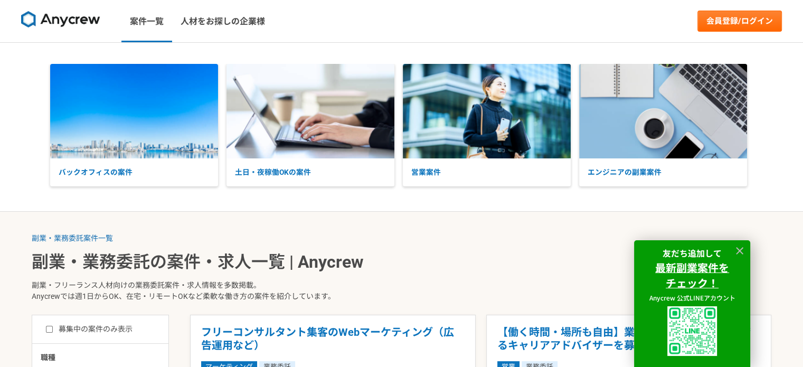
scroll to position [317, 0]
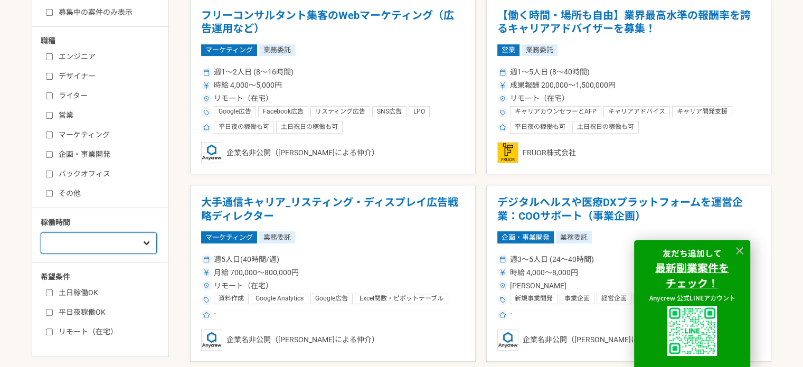
click at [122, 235] on select "週1人日（8時間）以下 週2人日（16時間）以下 週3人日（24時間）以下 週4人日（32時間）以下 週5人日（40時間）以下" at bounding box center [99, 242] width 116 height 21
select select "1"
click at [41, 232] on select "週1人日（8時間）以下 週2人日（16時間）以下 週3人日（24時間）以下 週4人日（32時間）以下 週5人日（40時間）以下" at bounding box center [99, 242] width 116 height 21
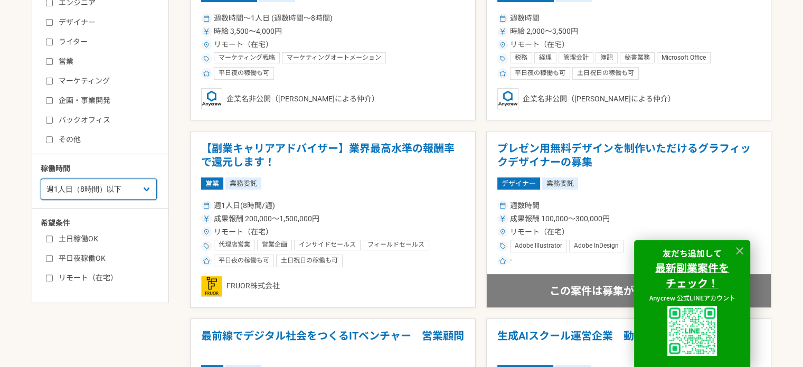
scroll to position [422, 0]
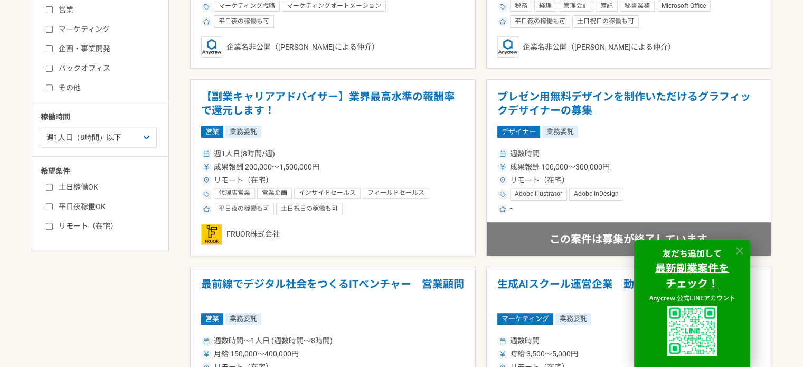
click at [736, 253] on icon at bounding box center [740, 251] width 12 height 12
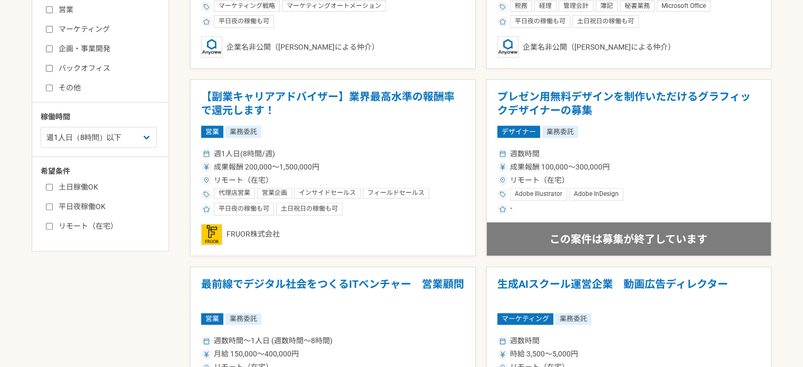
click at [67, 182] on label "土日稼働OK" at bounding box center [106, 187] width 121 height 11
click at [53, 184] on input "土日稼働OK" at bounding box center [49, 187] width 7 height 7
checkbox input "true"
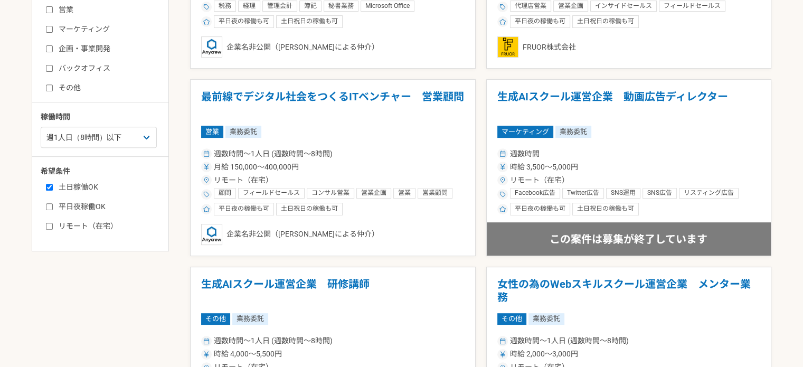
click at [63, 207] on label "平日夜稼働OK" at bounding box center [106, 206] width 121 height 11
click at [53, 207] on input "平日夜稼働OK" at bounding box center [49, 206] width 7 height 7
checkbox input "true"
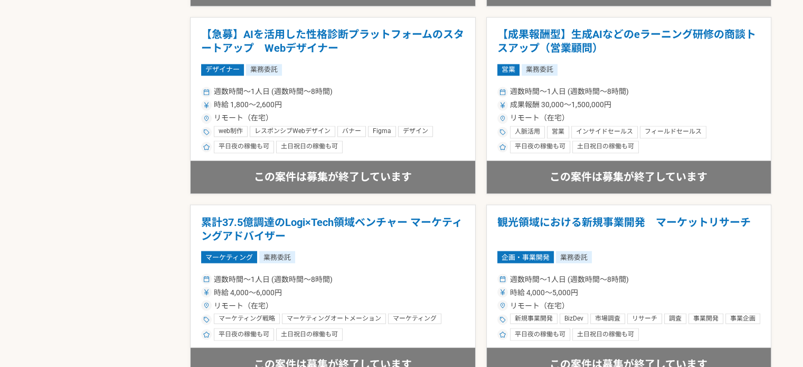
scroll to position [2007, 0]
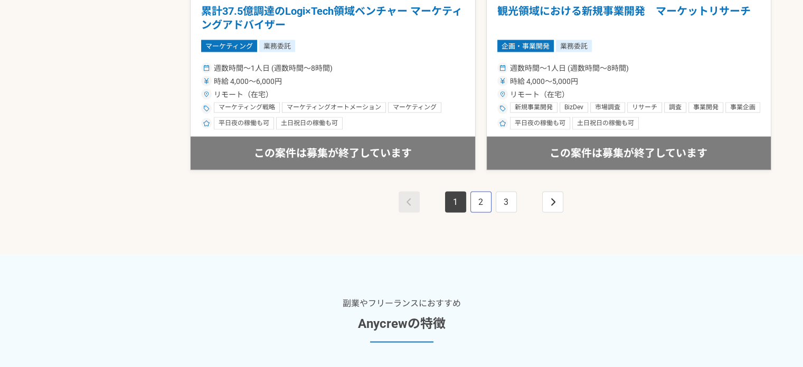
click at [482, 196] on link "2" at bounding box center [481, 201] width 21 height 21
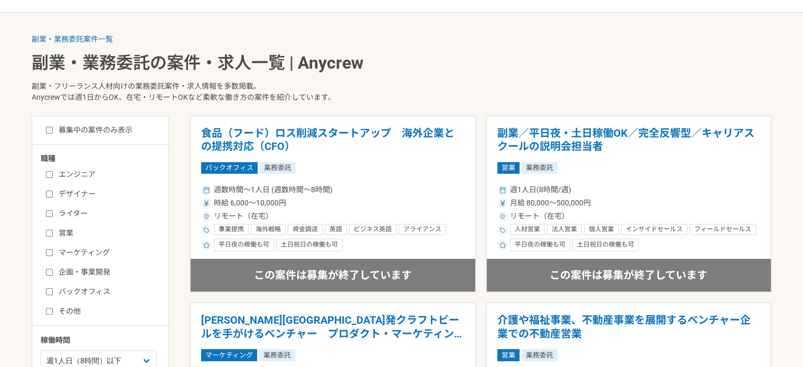
scroll to position [106, 0]
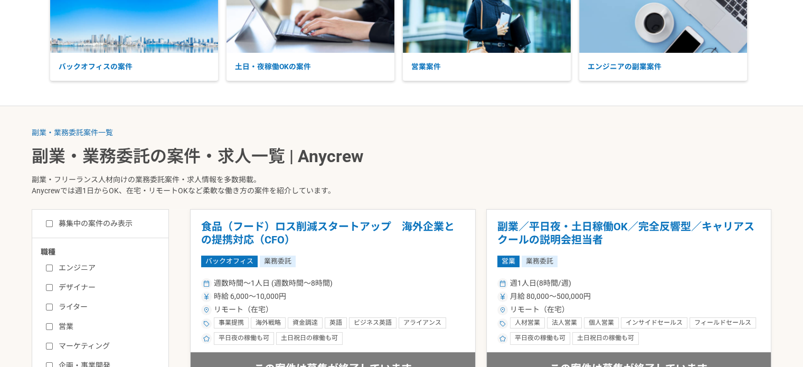
click at [123, 220] on label "募集中の案件のみ表示" at bounding box center [89, 223] width 87 height 11
click at [53, 220] on input "募集中の案件のみ表示" at bounding box center [49, 223] width 7 height 7
checkbox input "true"
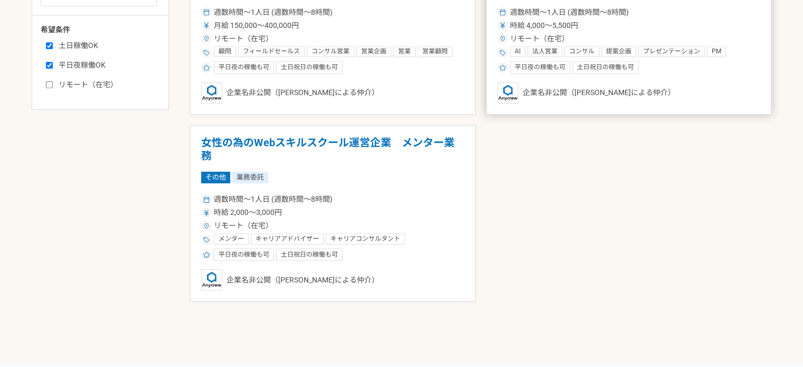
scroll to position [475, 0]
